Goal: Task Accomplishment & Management: Manage account settings

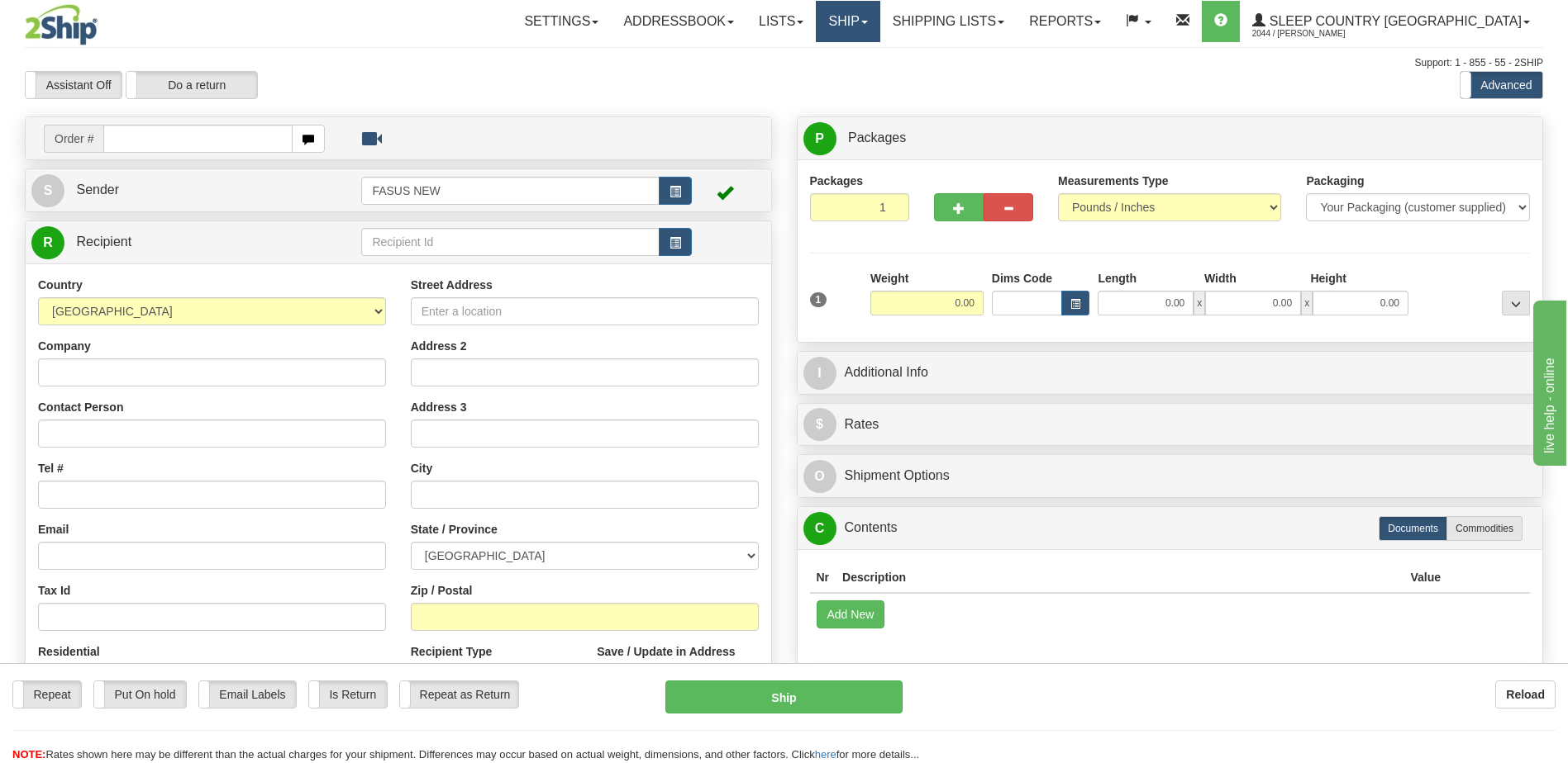
click at [879, 24] on link "Ship" at bounding box center [847, 22] width 63 height 42
click at [863, 81] on span "OnHold / Order Queue" at bounding box center [804, 79] width 117 height 13
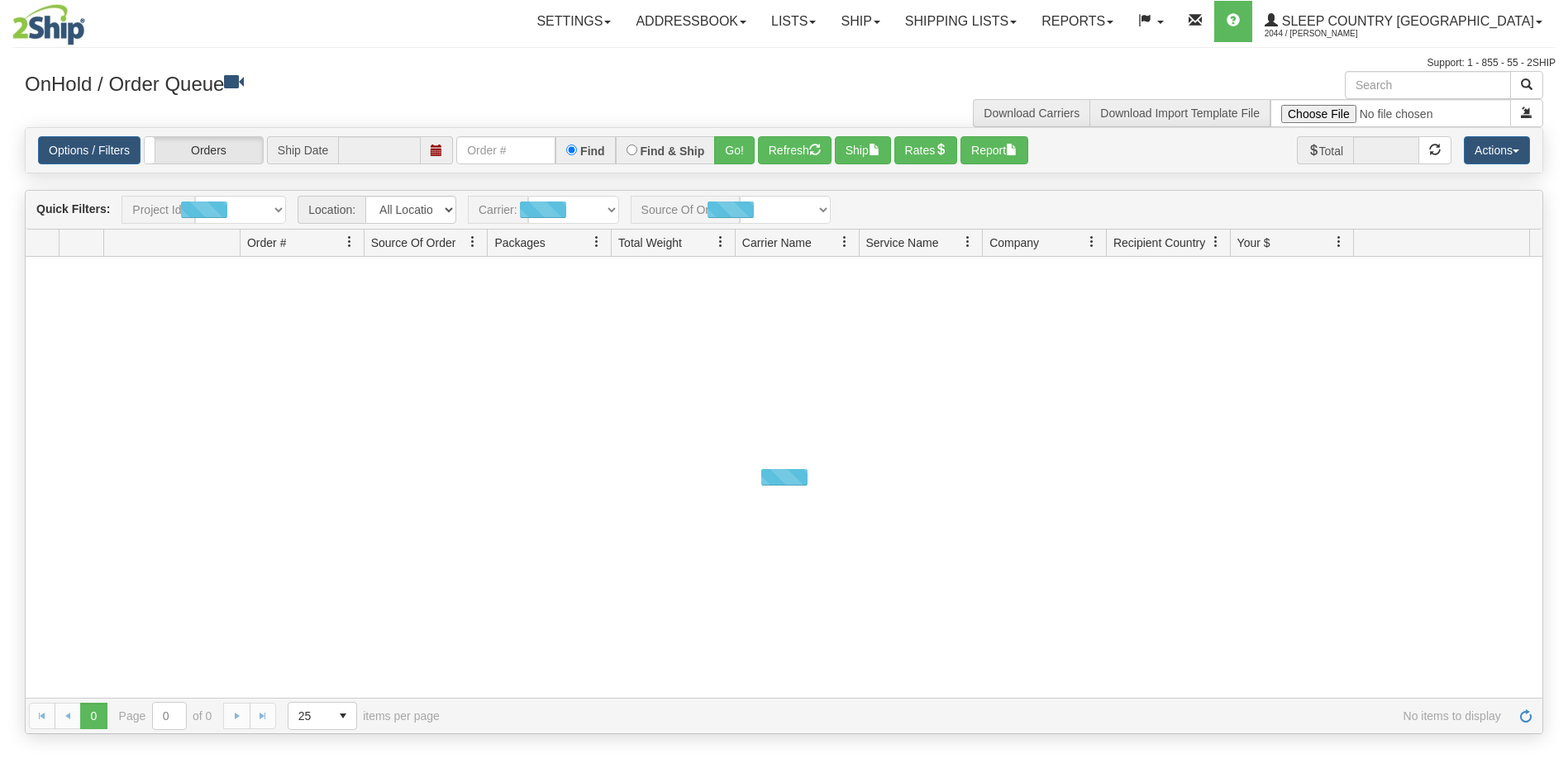
type input "[DATE]"
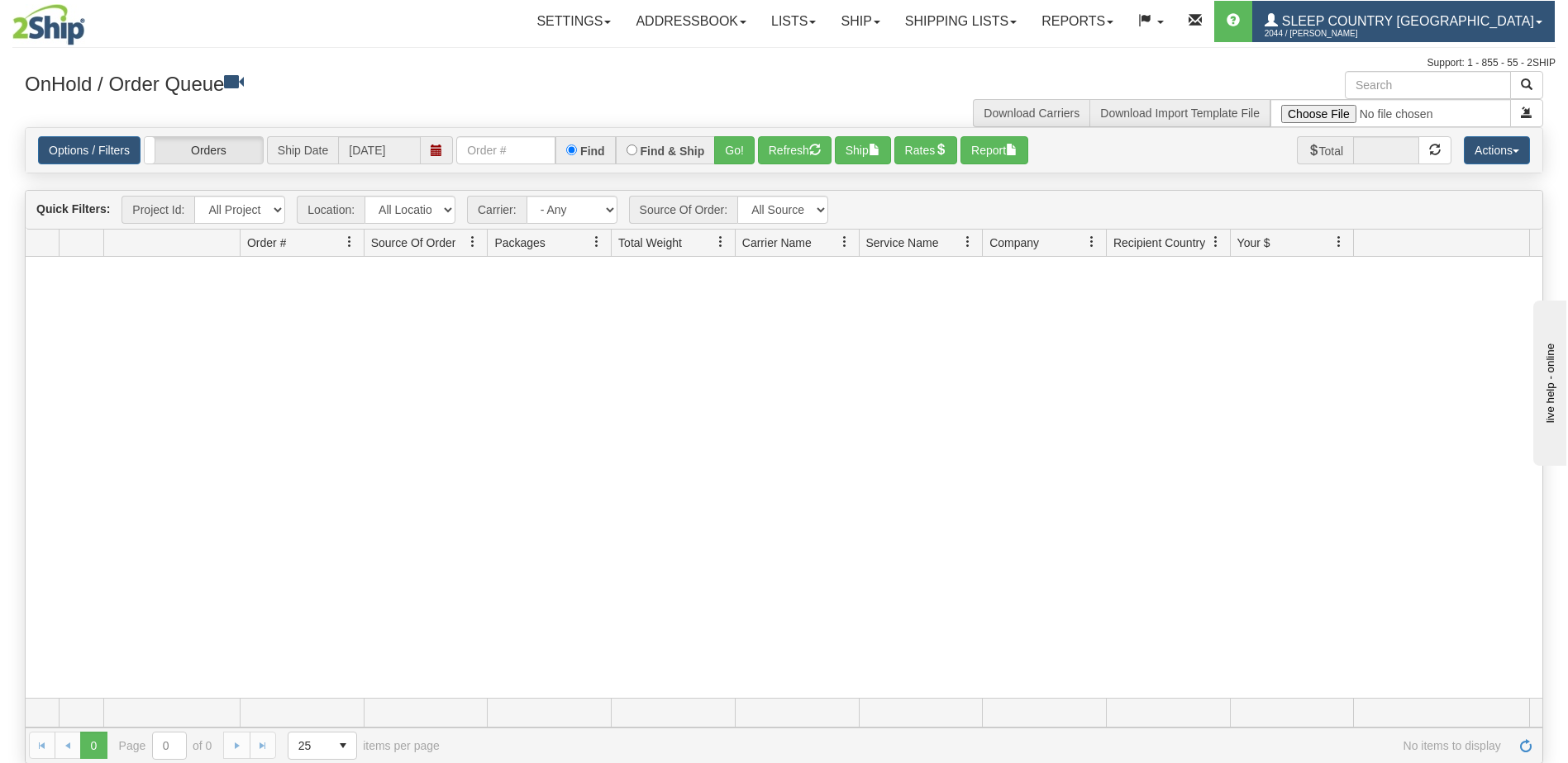
click at [1468, 14] on span "Sleep Country [GEOGRAPHIC_DATA]" at bounding box center [1406, 21] width 256 height 14
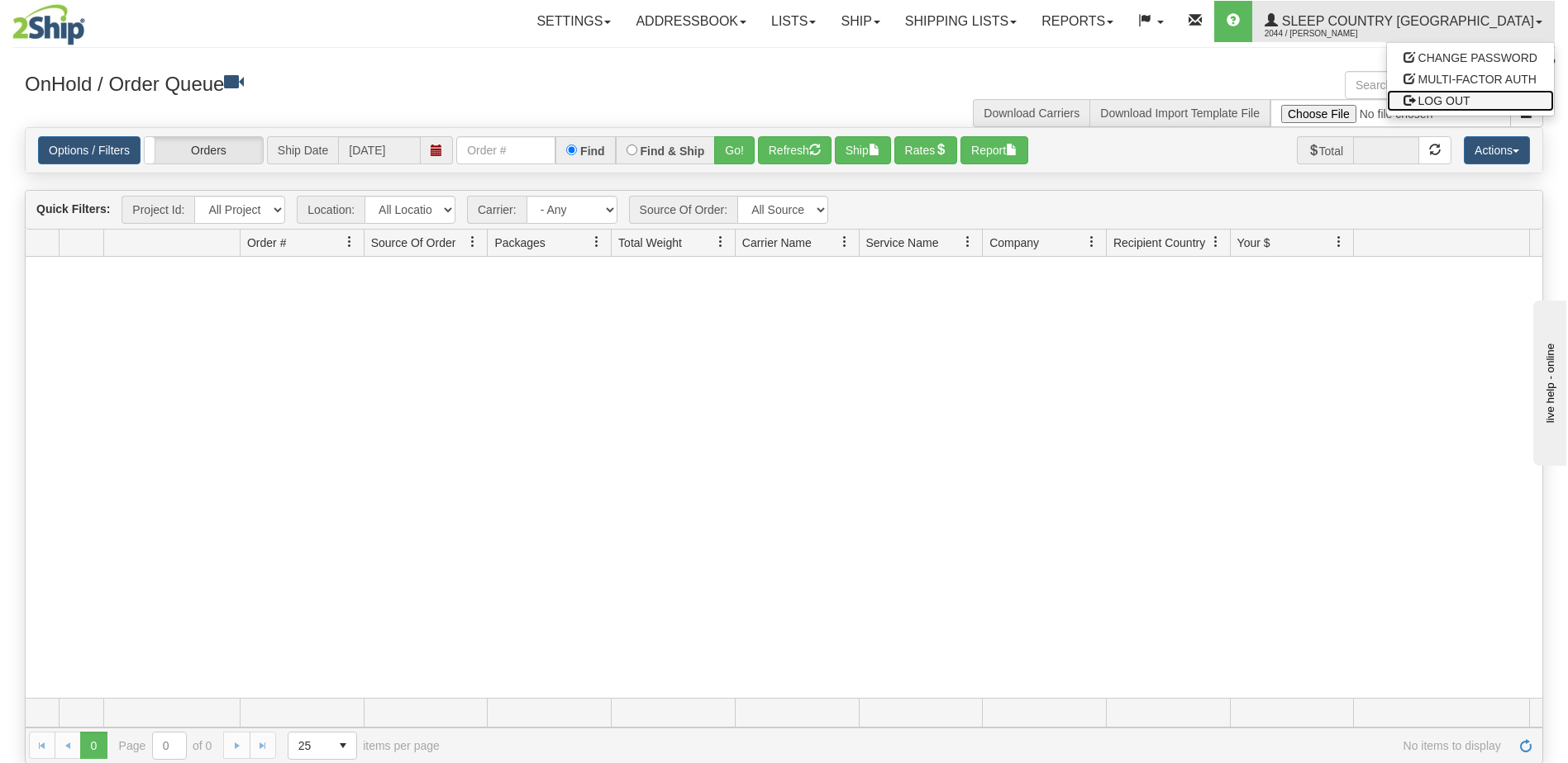
click at [1443, 95] on span "LOG OUT" at bounding box center [1444, 100] width 52 height 13
